Goal: Find specific page/section: Find specific page/section

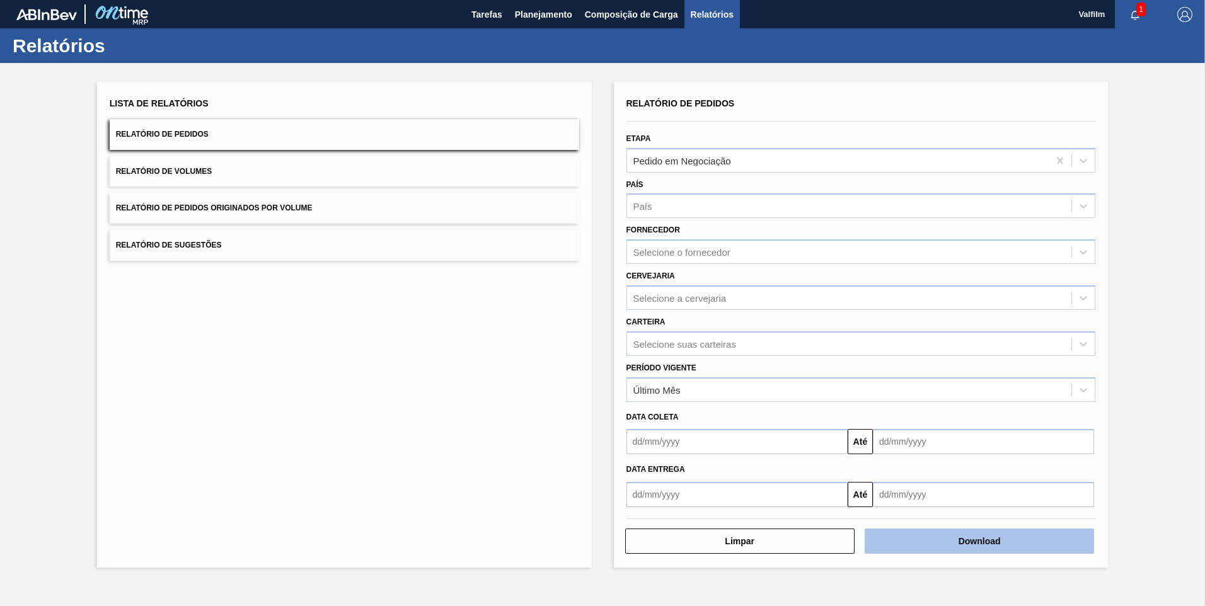
click at [931, 548] on button "Download" at bounding box center [979, 541] width 229 height 25
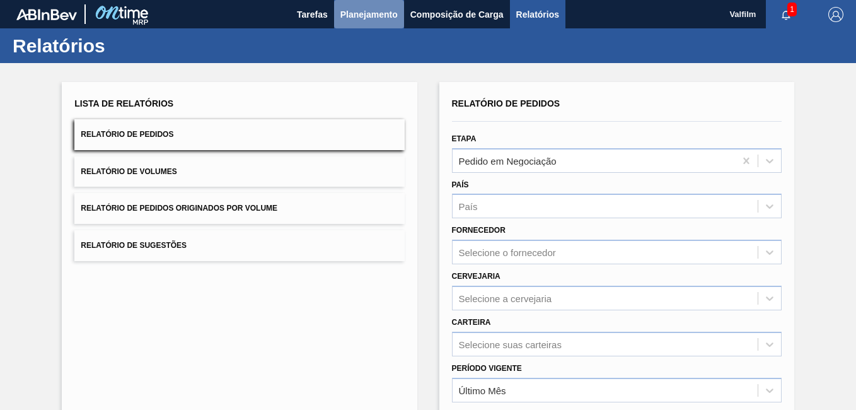
click at [377, 21] on span "Planejamento" at bounding box center [368, 14] width 57 height 15
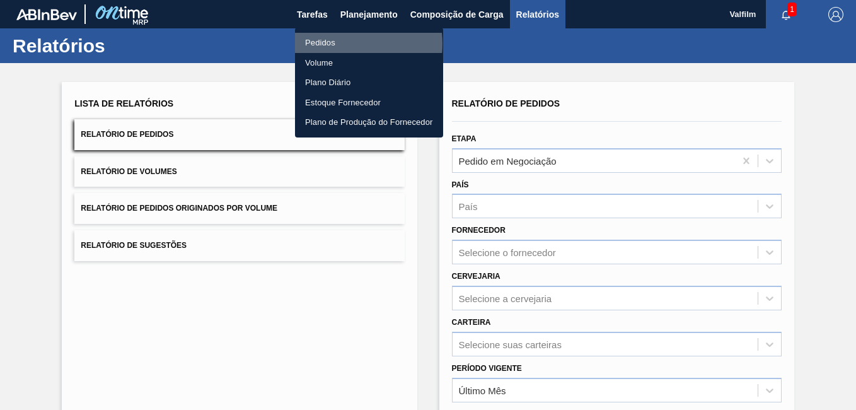
click at [346, 43] on li "Pedidos" at bounding box center [369, 43] width 148 height 20
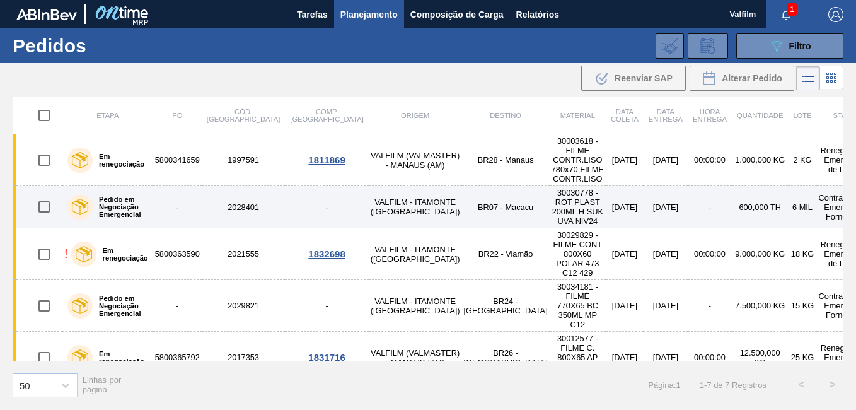
click at [369, 202] on td "VALFILM - ITAMONTE ([GEOGRAPHIC_DATA])" at bounding box center [415, 207] width 93 height 42
